Goal: Transaction & Acquisition: Obtain resource

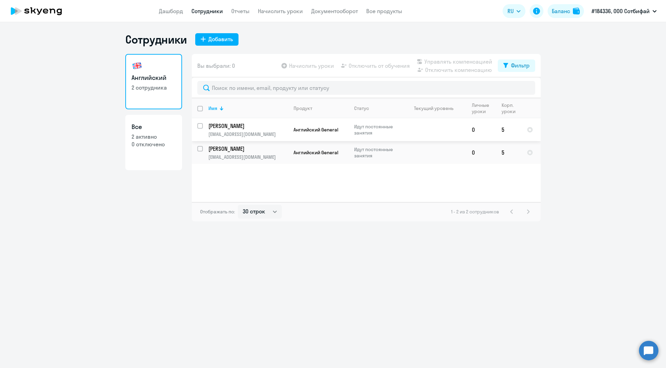
select select "30"
click at [55, 130] on ng-component "Сотрудники Добавить Английский 2 сотрудника Все 2 активно 0 отключено Вы выбрал…" at bounding box center [333, 127] width 666 height 189
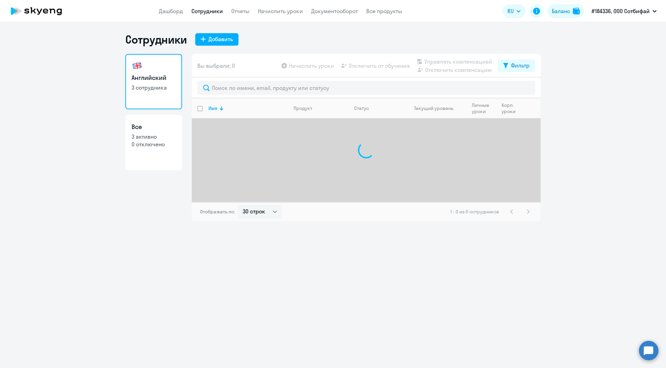
select select "30"
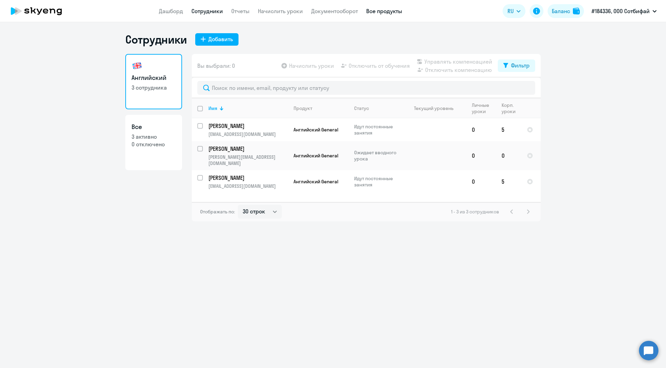
click at [389, 12] on link "Все продукты" at bounding box center [384, 11] width 36 height 7
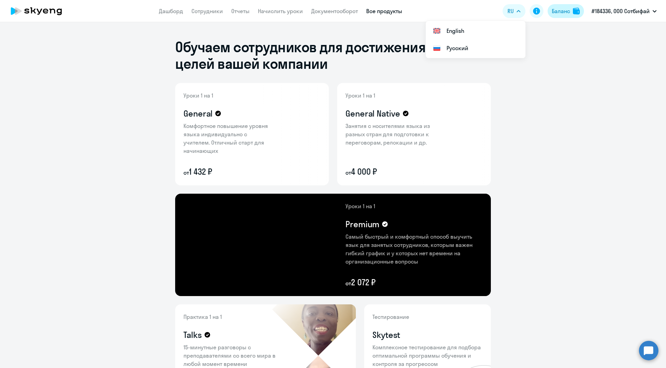
click at [561, 13] on div "Баланс" at bounding box center [560, 11] width 18 height 8
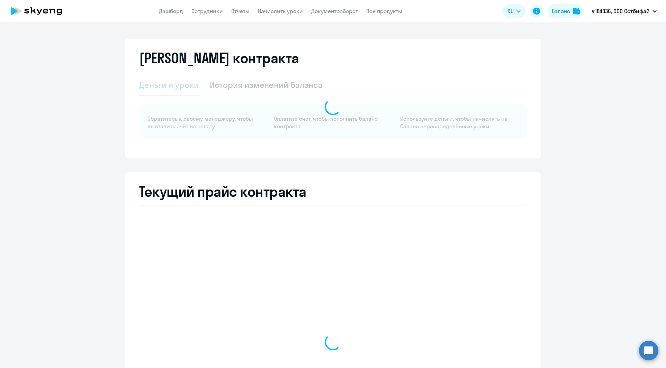
select select "english_adult_not_native_speaker"
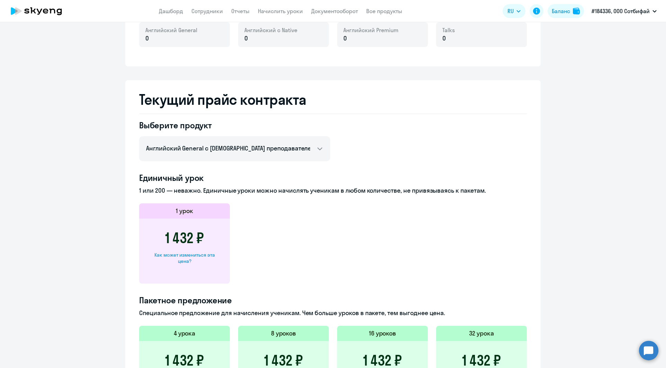
scroll to position [377, 0]
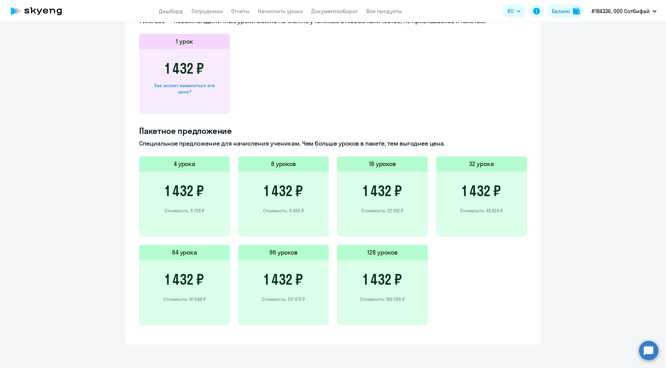
click at [284, 190] on h3 "1 432 ₽" at bounding box center [283, 191] width 39 height 17
click at [285, 164] on h5 "8 уроков" at bounding box center [283, 163] width 25 height 9
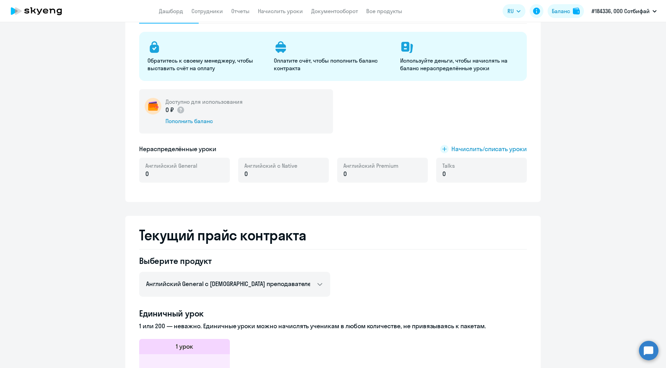
scroll to position [66, 0]
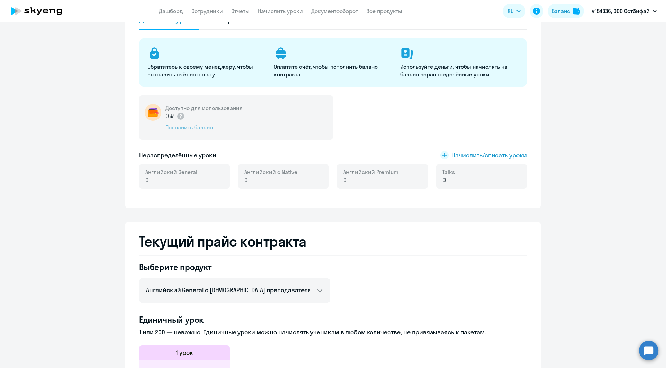
click at [186, 128] on div "Пополнить баланс" at bounding box center [203, 127] width 77 height 8
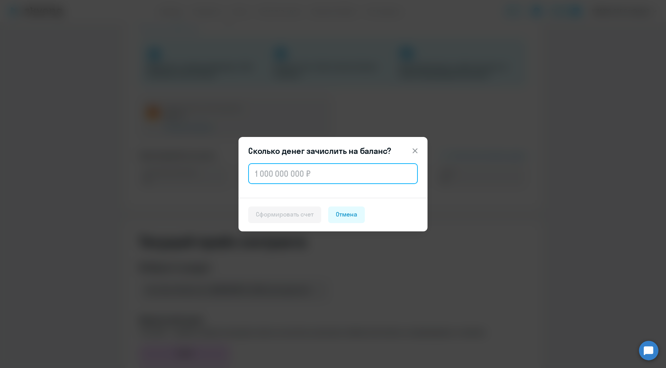
click at [268, 174] on input "text" at bounding box center [332, 173] width 169 height 21
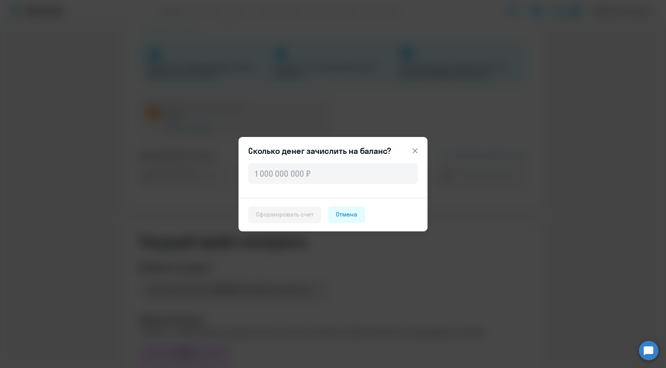
click at [416, 148] on icon at bounding box center [415, 151] width 8 height 8
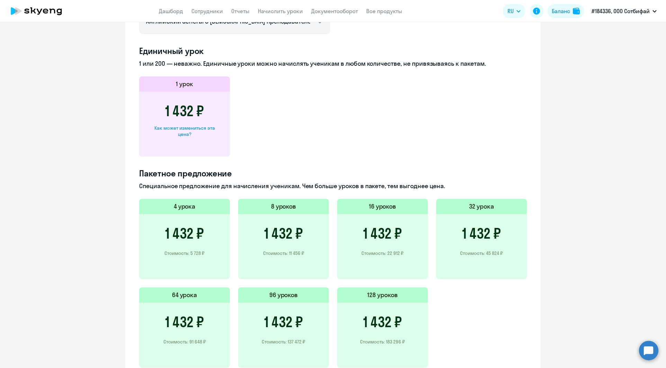
scroll to position [377, 0]
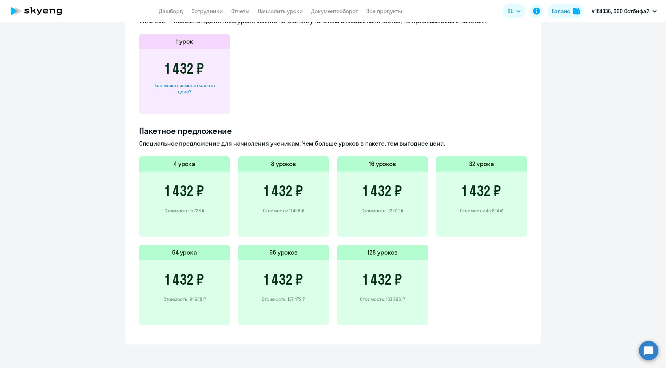
drag, startPoint x: 191, startPoint y: 72, endPoint x: 161, endPoint y: 72, distance: 30.1
click at [161, 72] on div "1 432 ₽ Как может измениться эта цена?" at bounding box center [184, 81] width 91 height 65
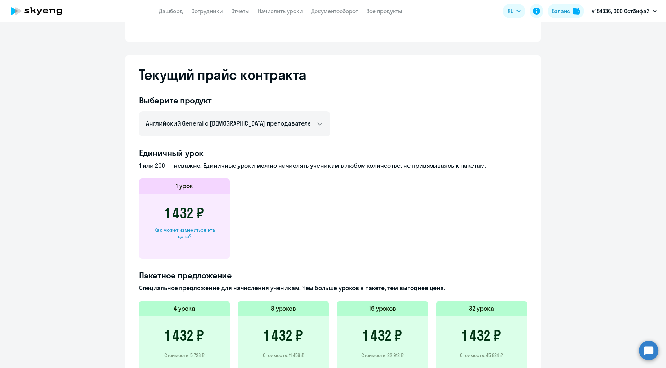
scroll to position [135, 0]
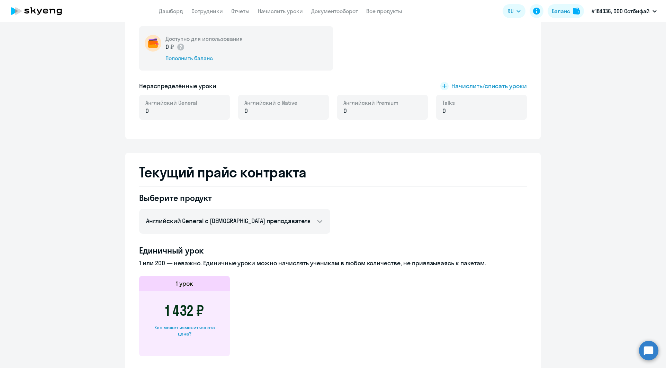
drag, startPoint x: 357, startPoint y: 79, endPoint x: 357, endPoint y: 55, distance: 23.9
click at [357, 55] on div "Доступно для использования 0 ₽ Пополнить баланс" at bounding box center [332, 48] width 387 height 44
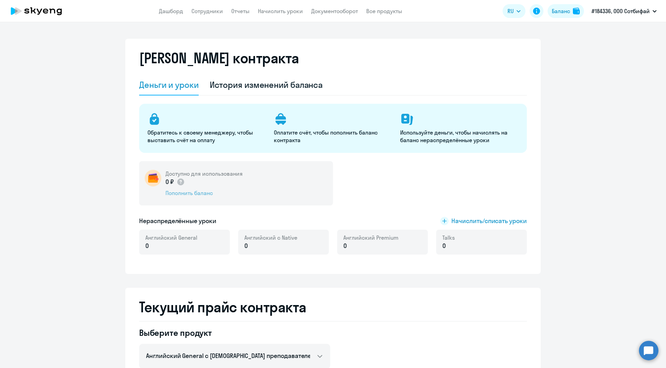
click at [171, 191] on div "Пополнить баланс" at bounding box center [203, 193] width 77 height 8
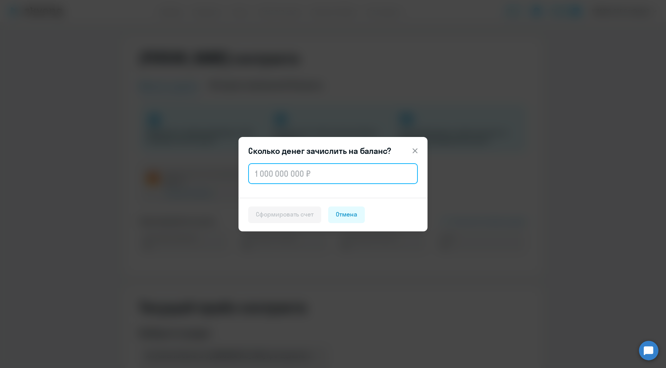
click at [267, 175] on input "text" at bounding box center [332, 173] width 169 height 21
type input "11 456"
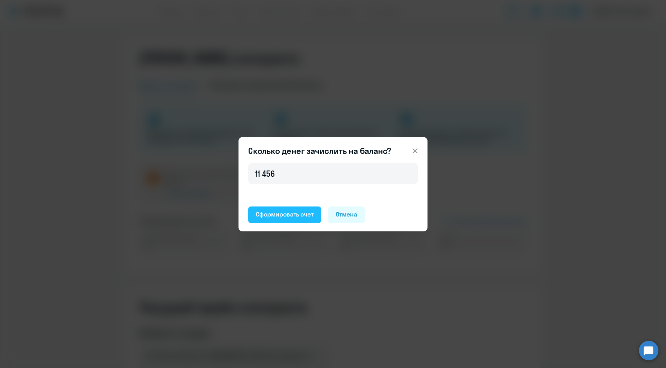
click at [282, 214] on div "Сформировать счет" at bounding box center [285, 214] width 58 height 9
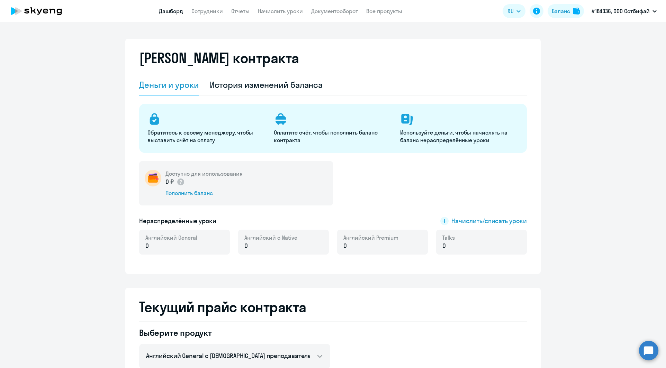
click at [177, 10] on link "Дашборд" at bounding box center [171, 11] width 24 height 7
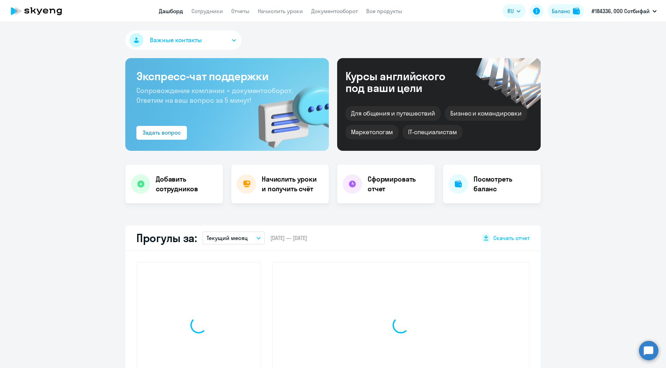
select select "30"
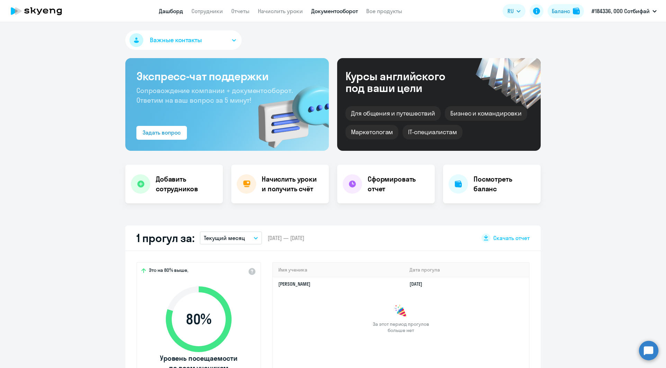
click at [328, 8] on link "Документооборот" at bounding box center [334, 11] width 47 height 7
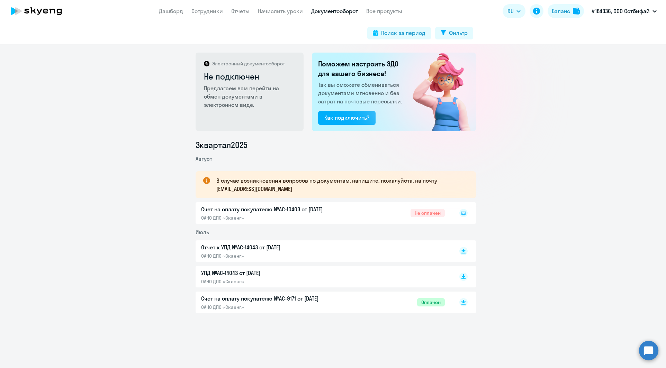
click at [386, 213] on div "Счет на оплату покупателю №AC-10403 от [DATE] ОАНО ДПО «Скаенг» Не оплачен" at bounding box center [335, 212] width 280 height 21
click at [293, 209] on div "Счет на оплату покупателю №AC-10403 от [DATE] ОАНО ДПО «Скаенг» Не оплачен" at bounding box center [335, 212] width 280 height 21
click at [460, 212] on rect at bounding box center [463, 213] width 8 height 8
click at [293, 209] on div "Счет на оплату покупателю №AC-10403 от [DATE] ОАНО ДПО «Скаенг» Не оплачен" at bounding box center [335, 212] width 280 height 21
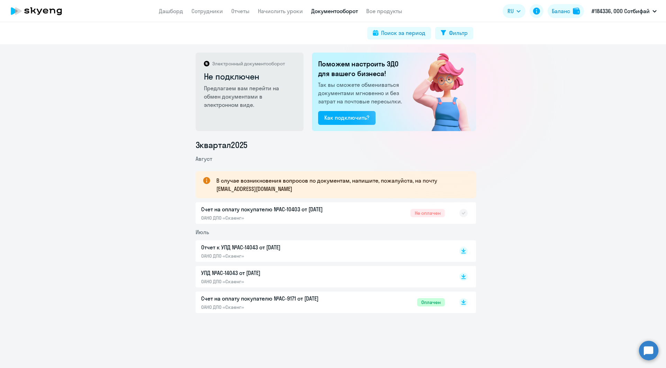
click at [293, 209] on div "Счет на оплату покупателю №AC-10403 от [DATE] ОАНО ДПО «Скаенг» Не оплачен" at bounding box center [335, 212] width 280 height 21
click at [253, 208] on div "Счет на оплату покупателю №AC-10403 от [DATE] ОАНО ДПО «Скаенг» Не оплачен" at bounding box center [335, 212] width 280 height 21
click at [286, 154] on ul "3 квартал [DATE] В случае возникновения вопросов по документам, напишите, пожал…" at bounding box center [335, 226] width 280 height 174
click at [237, 208] on div "Счет на оплату покупателю №AC-10403 от [DATE] ОАНО ДПО «Скаенг» Не оплачен" at bounding box center [335, 212] width 280 height 21
click at [236, 208] on div "Счет на оплату покупателю №AC-10403 от [DATE] ОАНО ДПО «Скаенг» Не оплачен" at bounding box center [335, 212] width 280 height 21
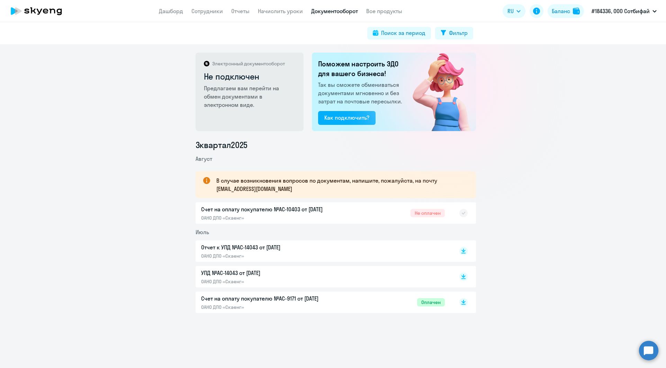
drag, startPoint x: 194, startPoint y: 204, endPoint x: 155, endPoint y: 164, distance: 55.8
click at [195, 203] on div "Счет на оплату покупателю №AC-10403 от [DATE] ОАНО ДПО «Скаенг» Не оплачен" at bounding box center [335, 212] width 280 height 21
drag, startPoint x: 270, startPoint y: 210, endPoint x: 262, endPoint y: 223, distance: 14.8
drag, startPoint x: 262, startPoint y: 223, endPoint x: 144, endPoint y: 141, distance: 143.6
click at [146, 147] on div "3 квартал [DATE] В случае возникновения вопросов по документам, напишите, пожал…" at bounding box center [335, 226] width 660 height 174
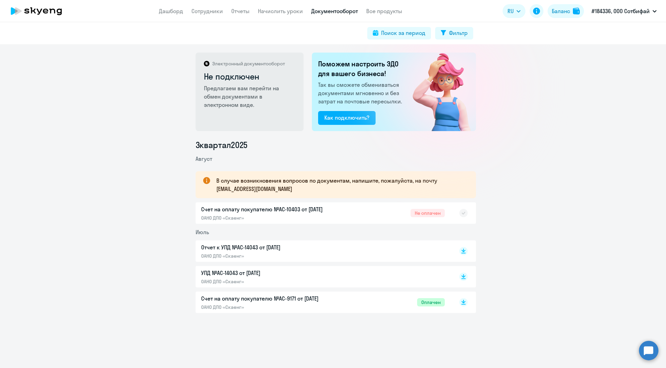
click at [618, 56] on div "Электронный документооборот Не подключен Предлагаем вам перейти на обмен докуме…" at bounding box center [333, 206] width 666 height 324
click at [461, 215] on icon at bounding box center [463, 215] width 4 height 1
click at [355, 248] on div "Отчет к УПД №AC-14043 от 31.07.2025 ОАНО ДПО «Скаенг»" at bounding box center [323, 251] width 244 height 16
click at [250, 273] on p "УПД №AC-14043 от [DATE]" at bounding box center [273, 273] width 145 height 8
